Goal: Information Seeking & Learning: Learn about a topic

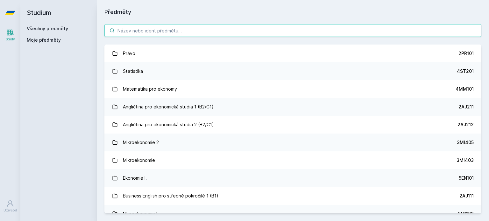
click at [197, 27] on input "search" at bounding box center [292, 30] width 377 height 13
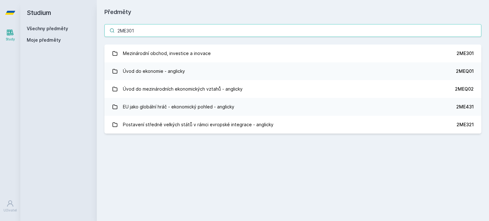
type input "2ME301"
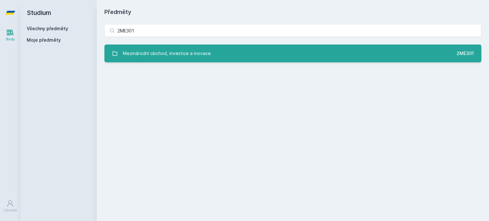
click at [245, 55] on link "Mezinárodní obchod, investice a inovace 2ME301" at bounding box center [292, 54] width 377 height 18
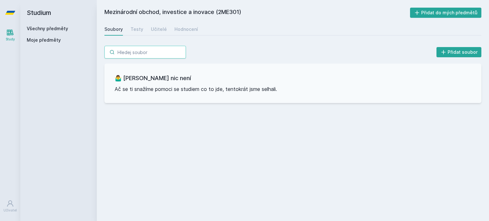
click at [157, 46] on input "search" at bounding box center [145, 52] width 82 height 13
paste input "2op205"
type input "2op205"
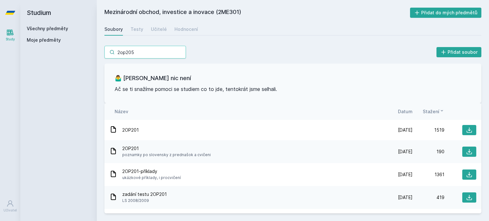
click at [149, 52] on input "2op205" at bounding box center [145, 52] width 82 height 13
click at [136, 32] on div "Testy" at bounding box center [137, 29] width 13 height 6
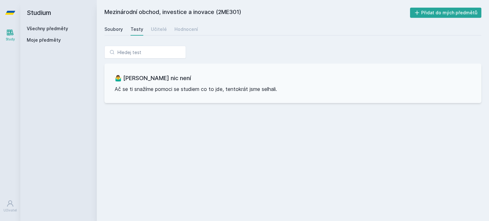
click at [111, 27] on div "Soubory" at bounding box center [113, 29] width 18 height 6
click at [48, 16] on h2 "Studium" at bounding box center [59, 12] width 64 height 25
click at [49, 29] on link "Všechny předměty" at bounding box center [47, 28] width 41 height 5
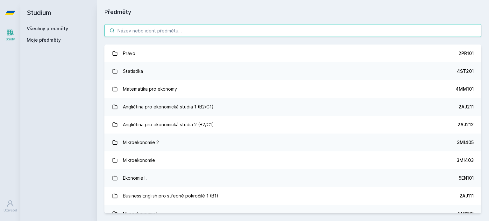
click at [182, 30] on input "search" at bounding box center [292, 30] width 377 height 13
paste input "2op205"
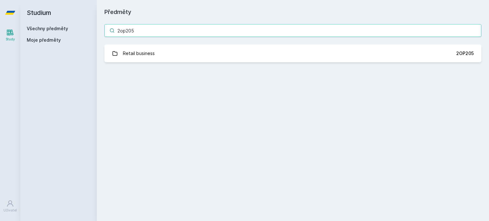
type input "2op205"
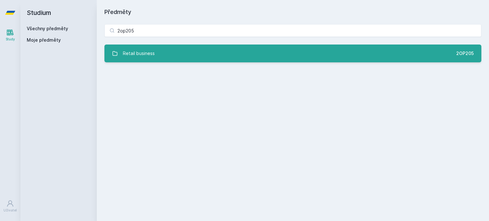
click at [187, 53] on link "Retail business 2OP205" at bounding box center [292, 54] width 377 height 18
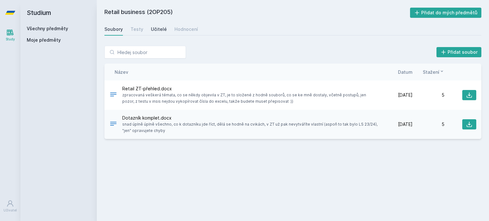
click at [161, 28] on div "Učitelé" at bounding box center [159, 29] width 16 height 6
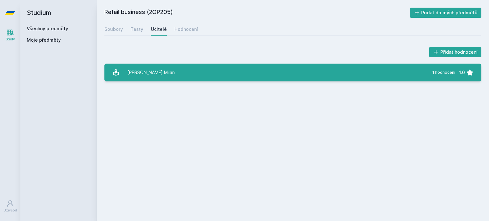
click at [176, 72] on link "[PERSON_NAME] Milan 1 hodnocení 1.0" at bounding box center [292, 73] width 377 height 18
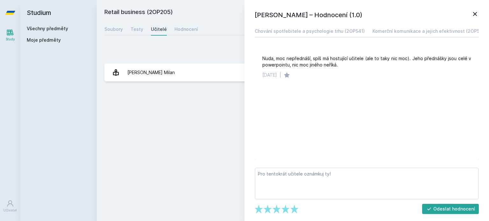
click at [475, 14] on icon at bounding box center [475, 14] width 4 height 4
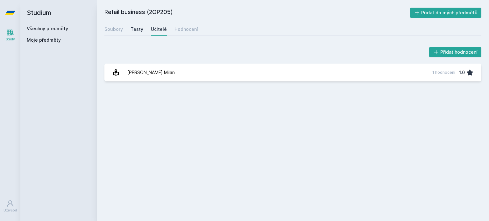
click at [134, 23] on link "Testy" at bounding box center [137, 29] width 13 height 13
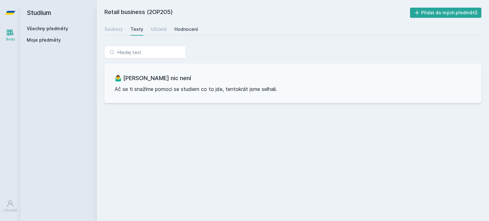
click at [182, 32] on div "Hodnocení" at bounding box center [187, 29] width 24 height 6
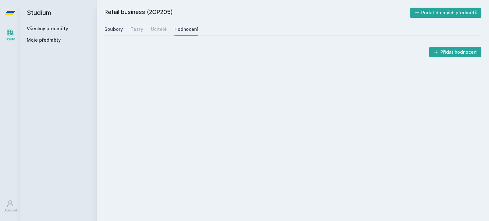
click at [111, 27] on div "Soubory" at bounding box center [113, 29] width 18 height 6
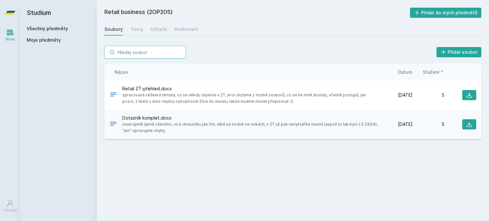
click at [150, 47] on input "search" at bounding box center [145, 52] width 82 height 13
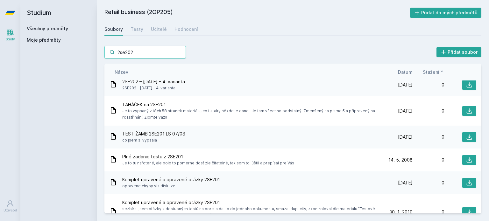
scroll to position [32, 0]
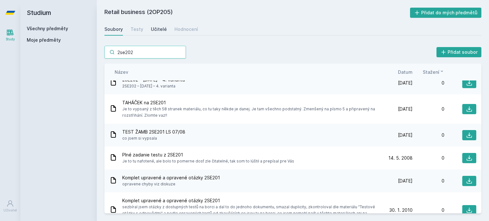
type input "2se202"
click at [160, 28] on div "Učitelé" at bounding box center [159, 29] width 16 height 6
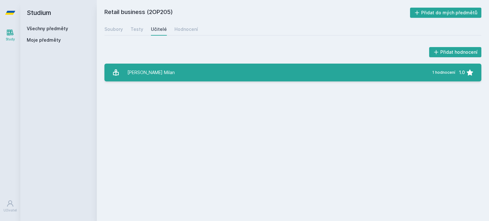
click at [202, 75] on link "[PERSON_NAME] Milan 1 hodnocení 1.0" at bounding box center [292, 73] width 377 height 18
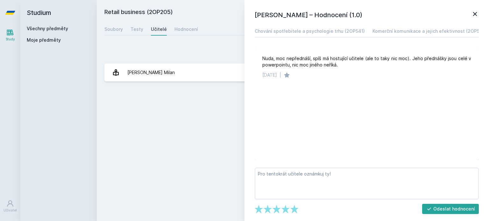
click at [474, 13] on icon at bounding box center [475, 14] width 8 height 8
